Goal: Communication & Community: Answer question/provide support

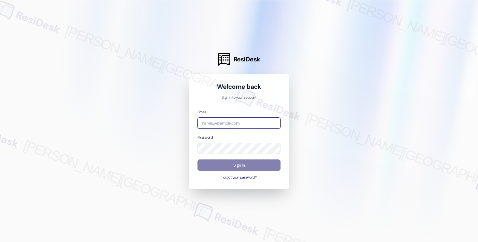
click at [223, 125] on input "email" at bounding box center [238, 124] width 83 height 12
type input "[EMAIL_ADDRESS][PERSON_NAME][DOMAIN_NAME]"
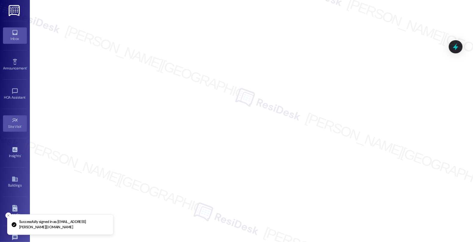
click at [19, 42] on div "Inbox" at bounding box center [15, 39] width 30 height 6
